Goal: Information Seeking & Learning: Learn about a topic

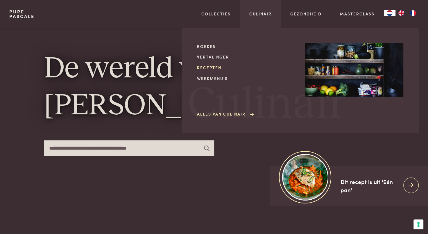
click at [127, 24] on link "Recepten" at bounding box center [246, 68] width 99 height 6
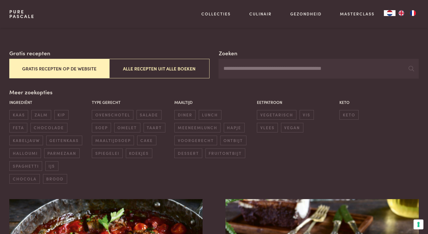
scroll to position [87, 0]
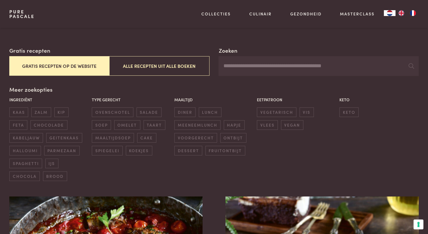
click at [67, 62] on button "Gratis recepten op de website" at bounding box center [59, 65] width 100 height 19
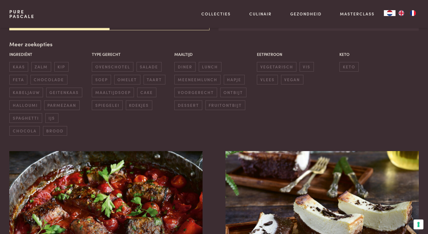
scroll to position [133, 0]
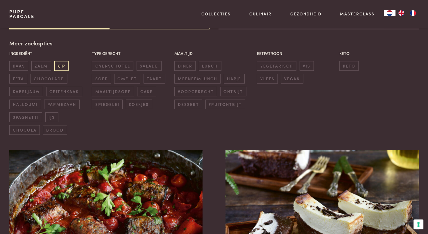
click at [62, 67] on span "kip" at bounding box center [61, 66] width 14 height 10
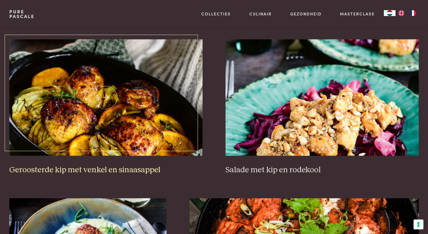
scroll to position [250, 0]
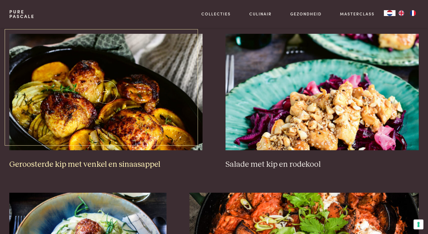
click at [91, 94] on img at bounding box center [105, 92] width 193 height 116
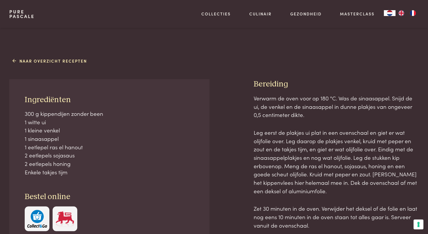
scroll to position [262, 0]
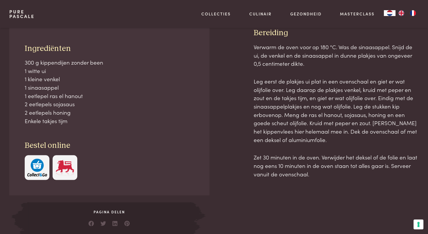
click at [45, 164] on img "button" at bounding box center [37, 167] width 20 height 18
